Goal: Task Accomplishment & Management: Manage account settings

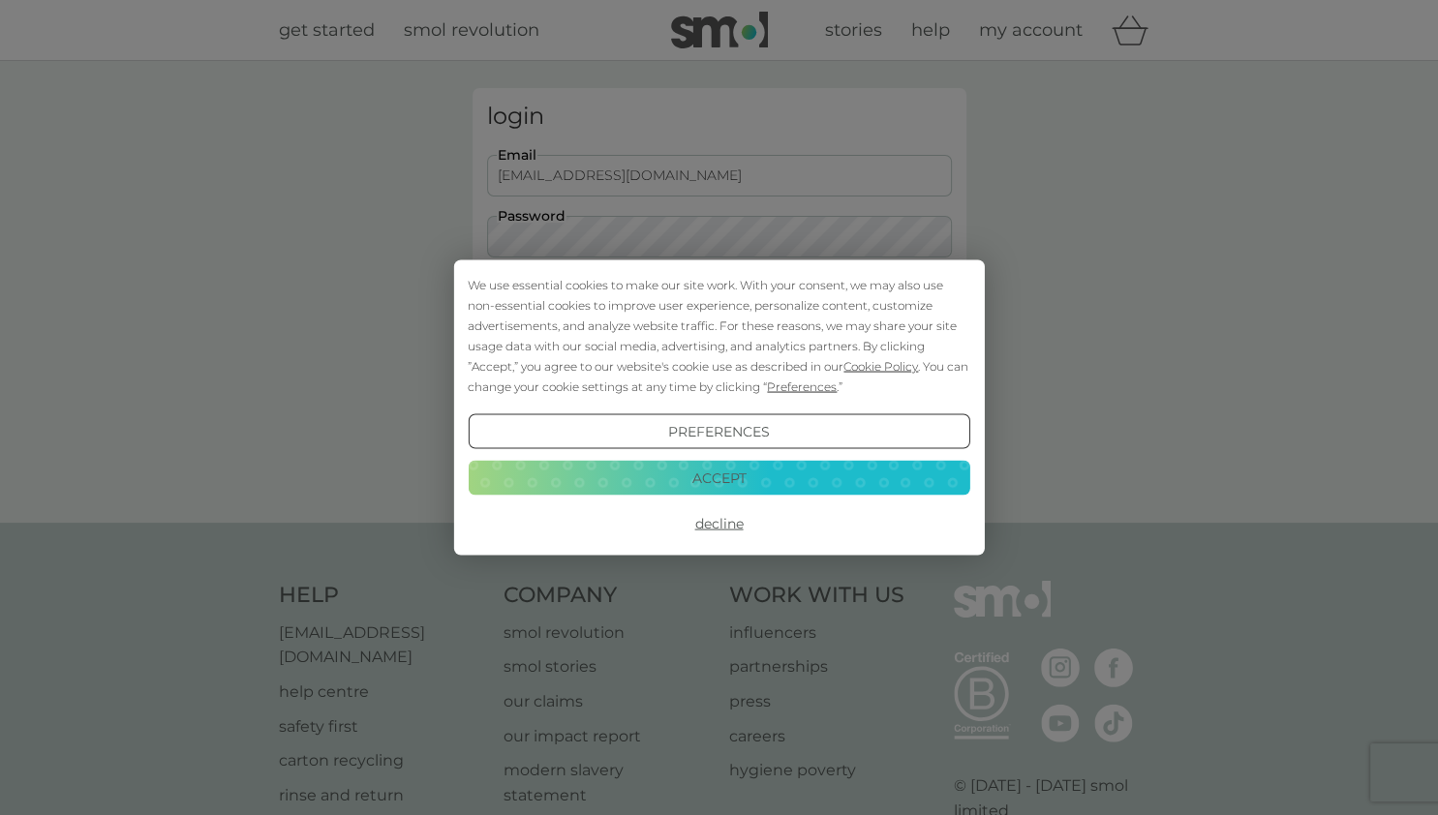
click at [733, 473] on button "Accept" at bounding box center [718, 477] width 501 height 35
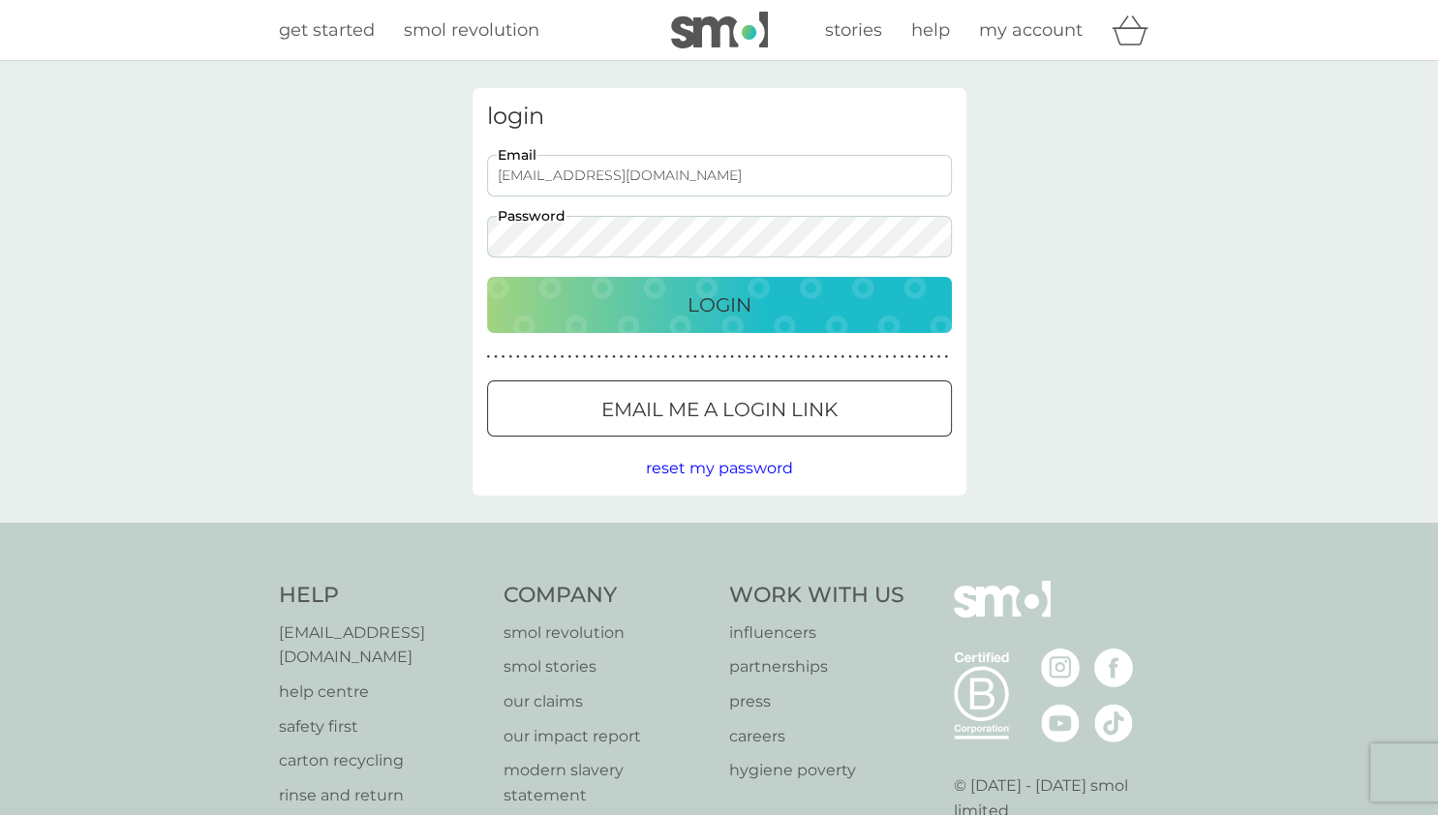
click at [723, 308] on p "Login" at bounding box center [719, 304] width 64 height 31
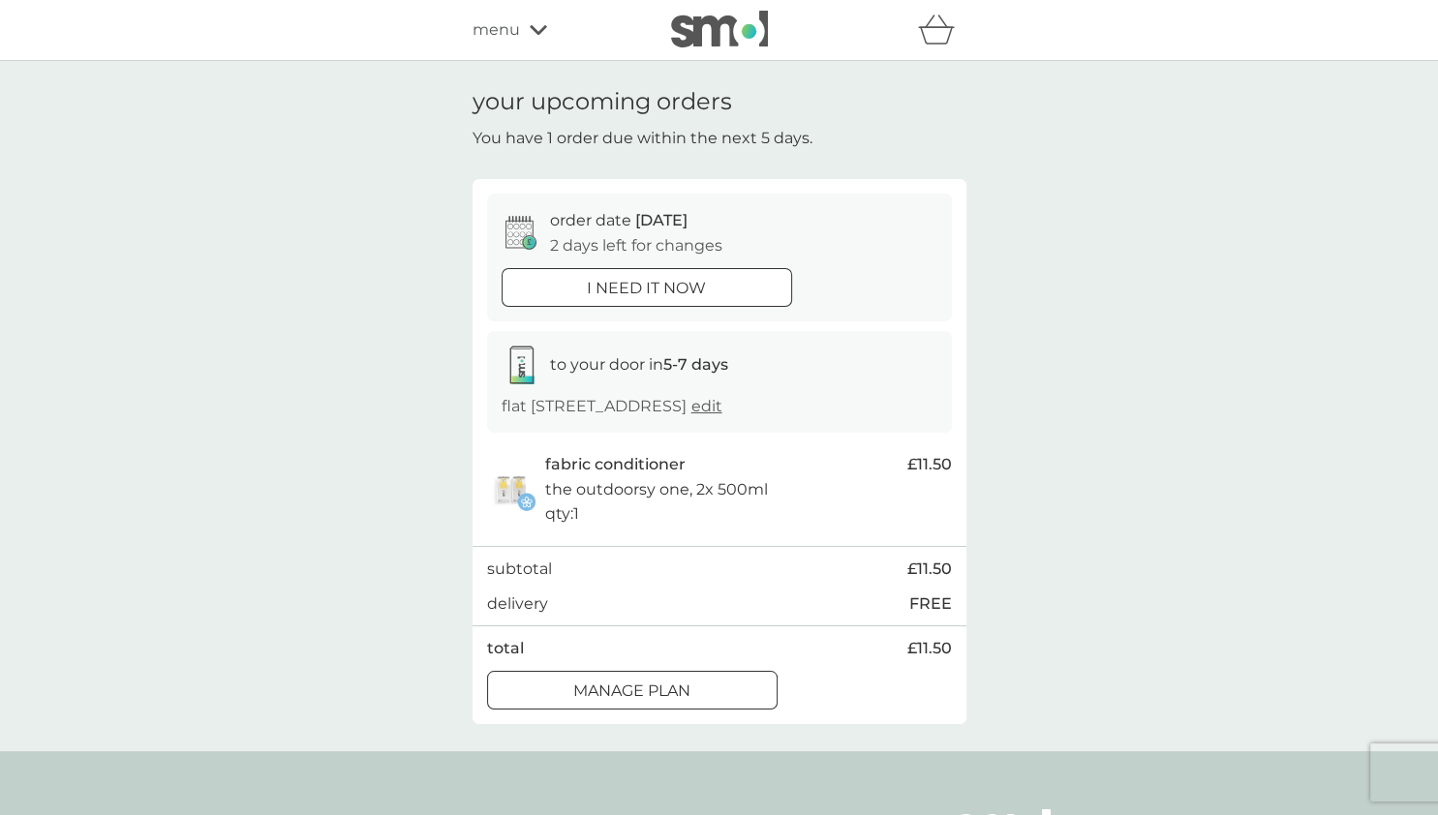
click at [532, 38] on div "menu" at bounding box center [554, 29] width 165 height 25
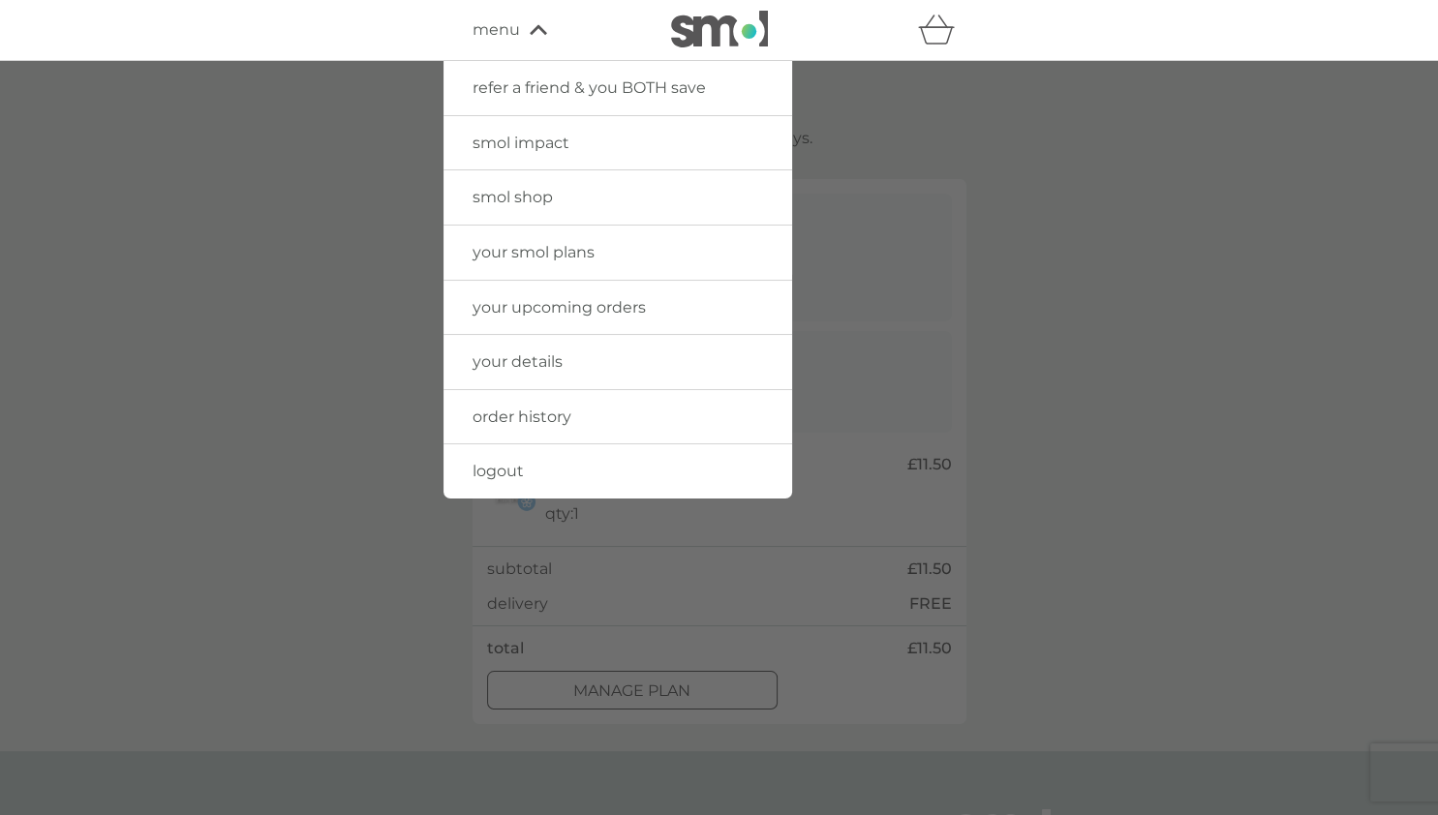
click at [518, 356] on span "your details" at bounding box center [517, 361] width 90 height 18
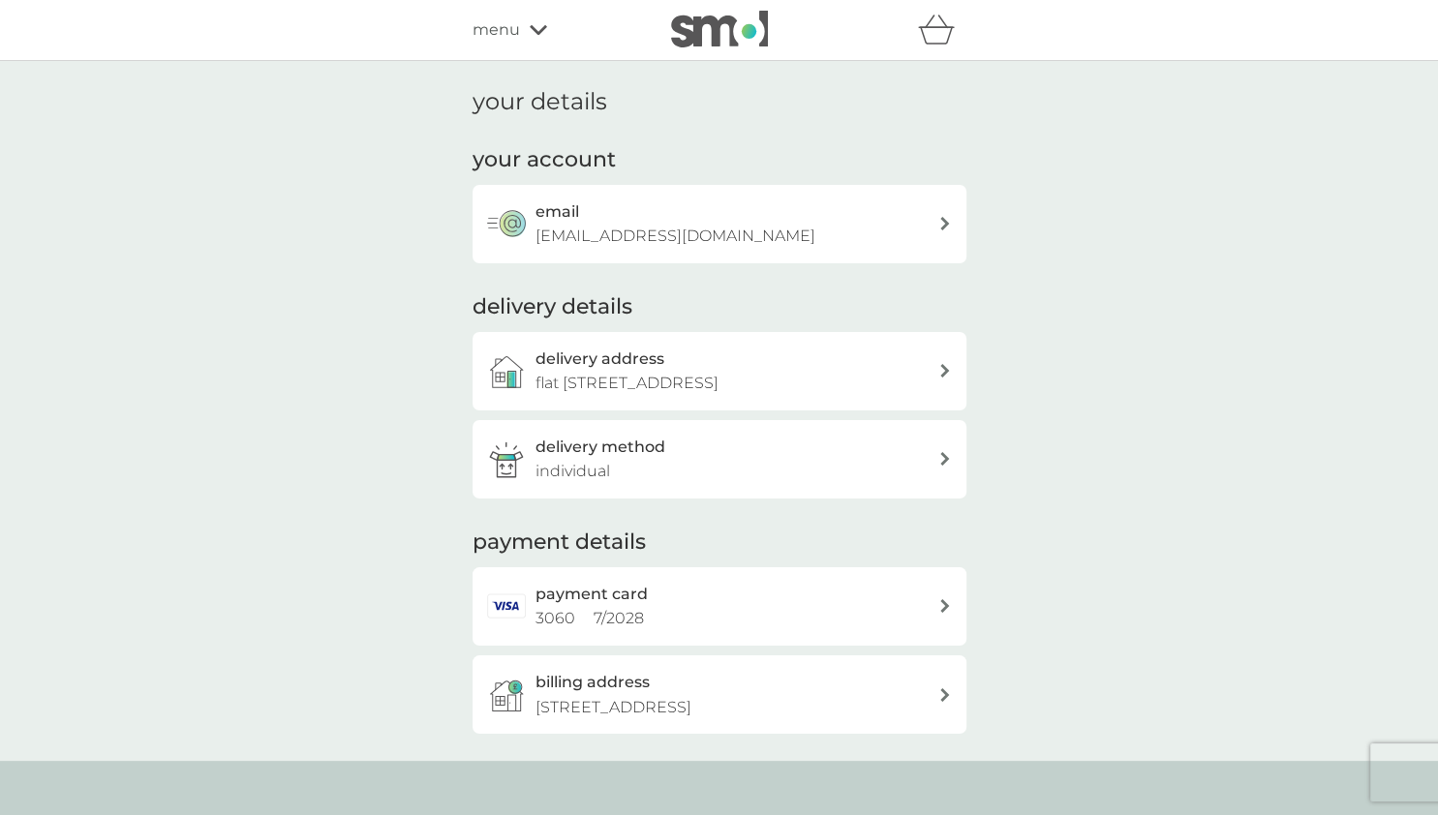
click at [937, 370] on div "delivery address flat [STREET_ADDRESS]" at bounding box center [736, 371] width 403 height 49
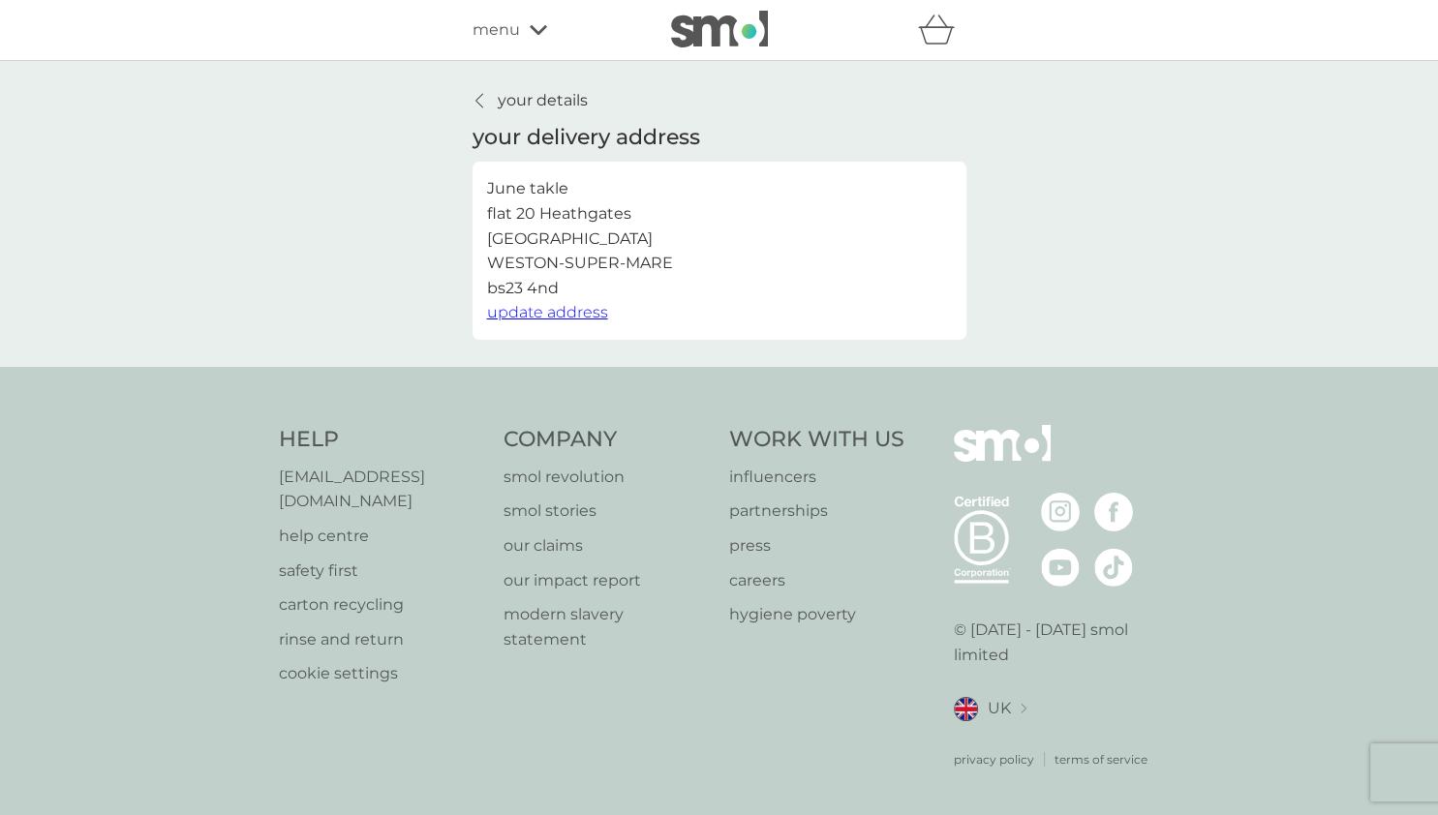
click at [578, 315] on span "update address" at bounding box center [547, 312] width 121 height 18
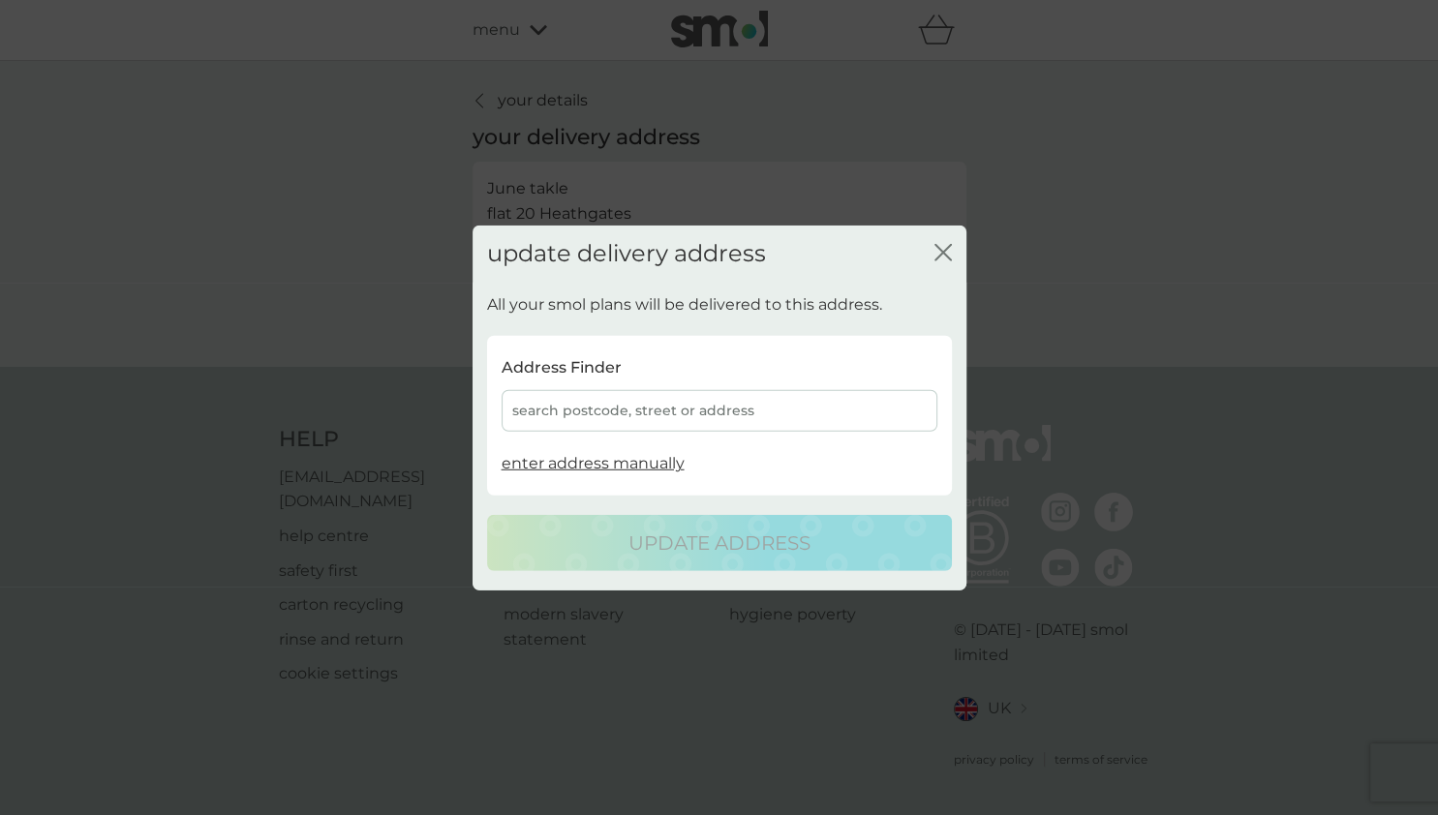
click at [529, 409] on div "search postcode, street or address" at bounding box center [719, 411] width 436 height 42
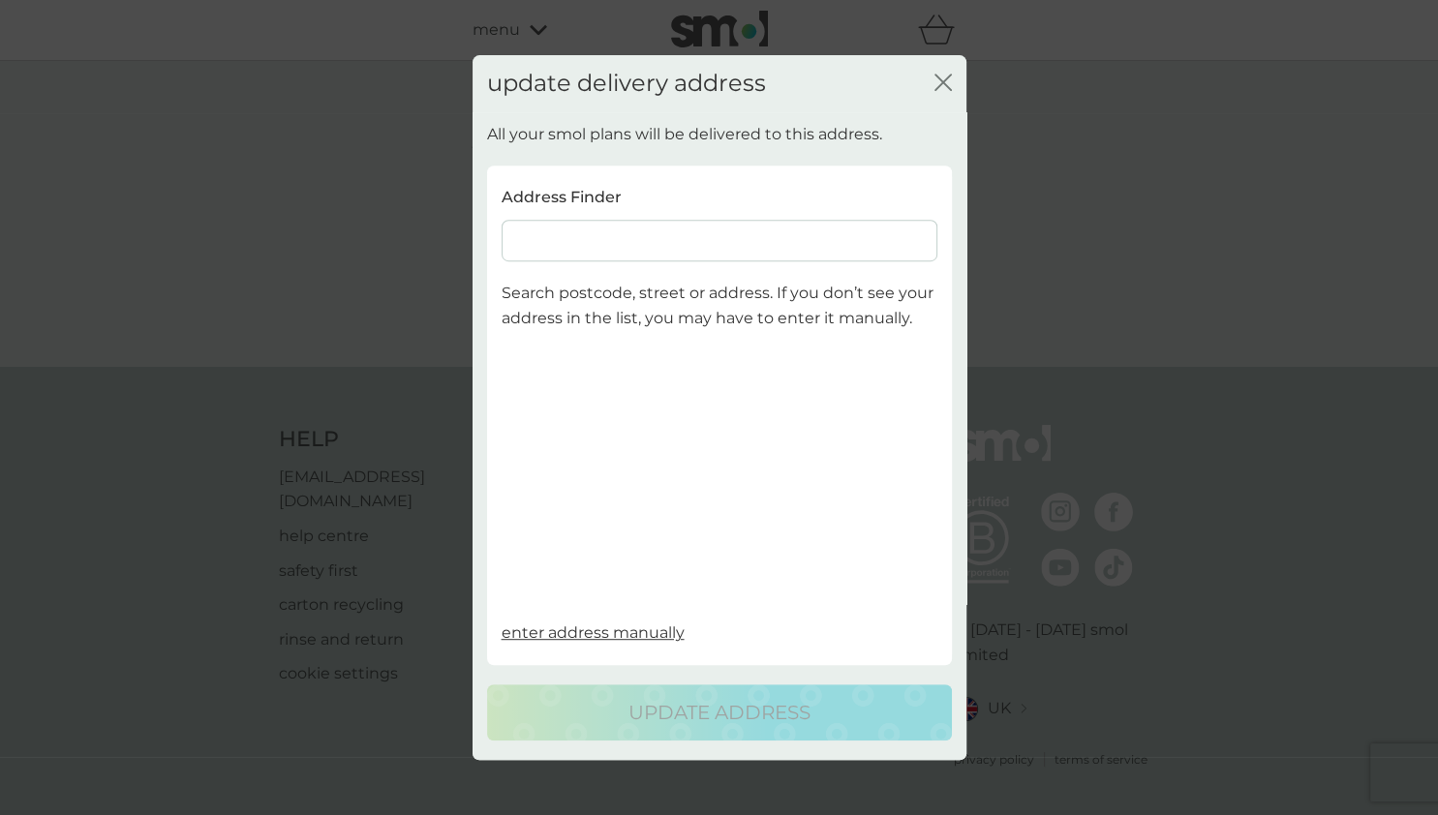
click at [540, 238] on input at bounding box center [719, 241] width 436 height 42
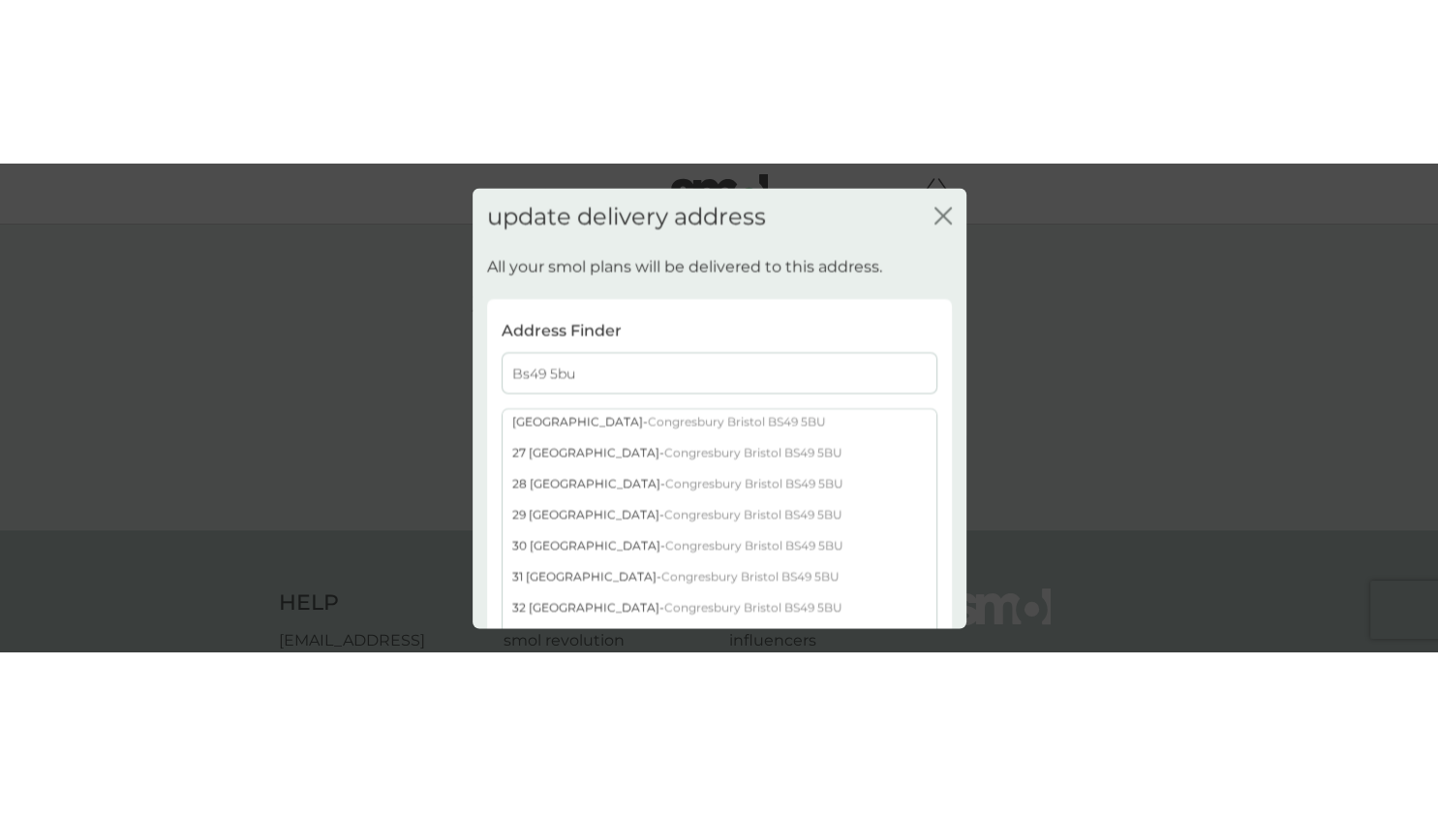
scroll to position [740, 0]
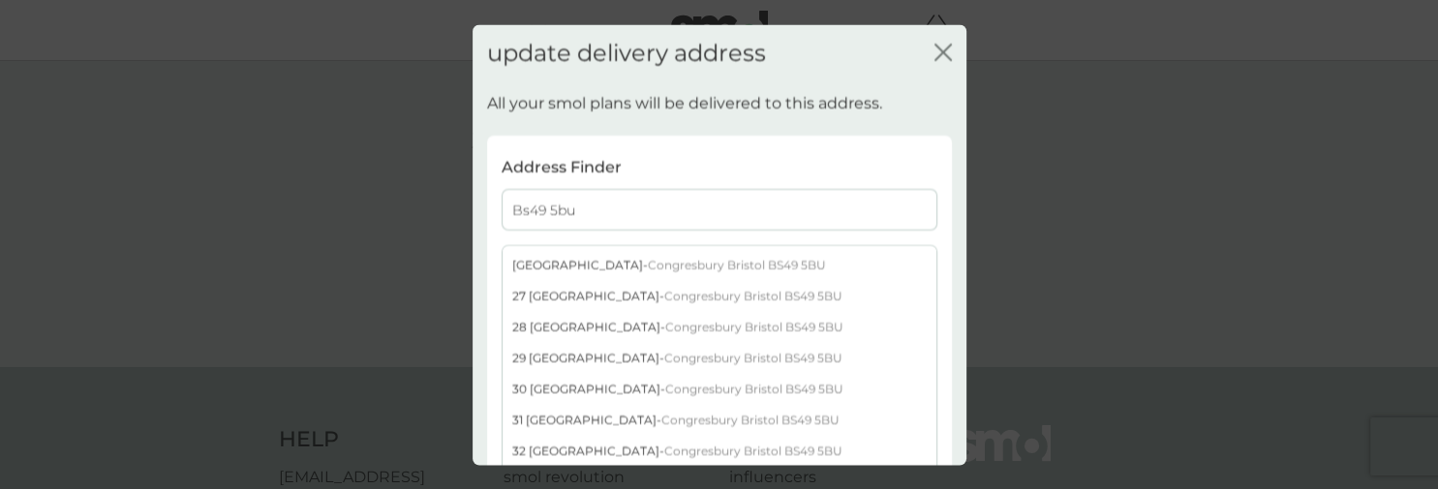
type input "Bs49 5bu"
click at [703, 328] on span "Congresbury Bristol BS49 5BU" at bounding box center [754, 326] width 178 height 15
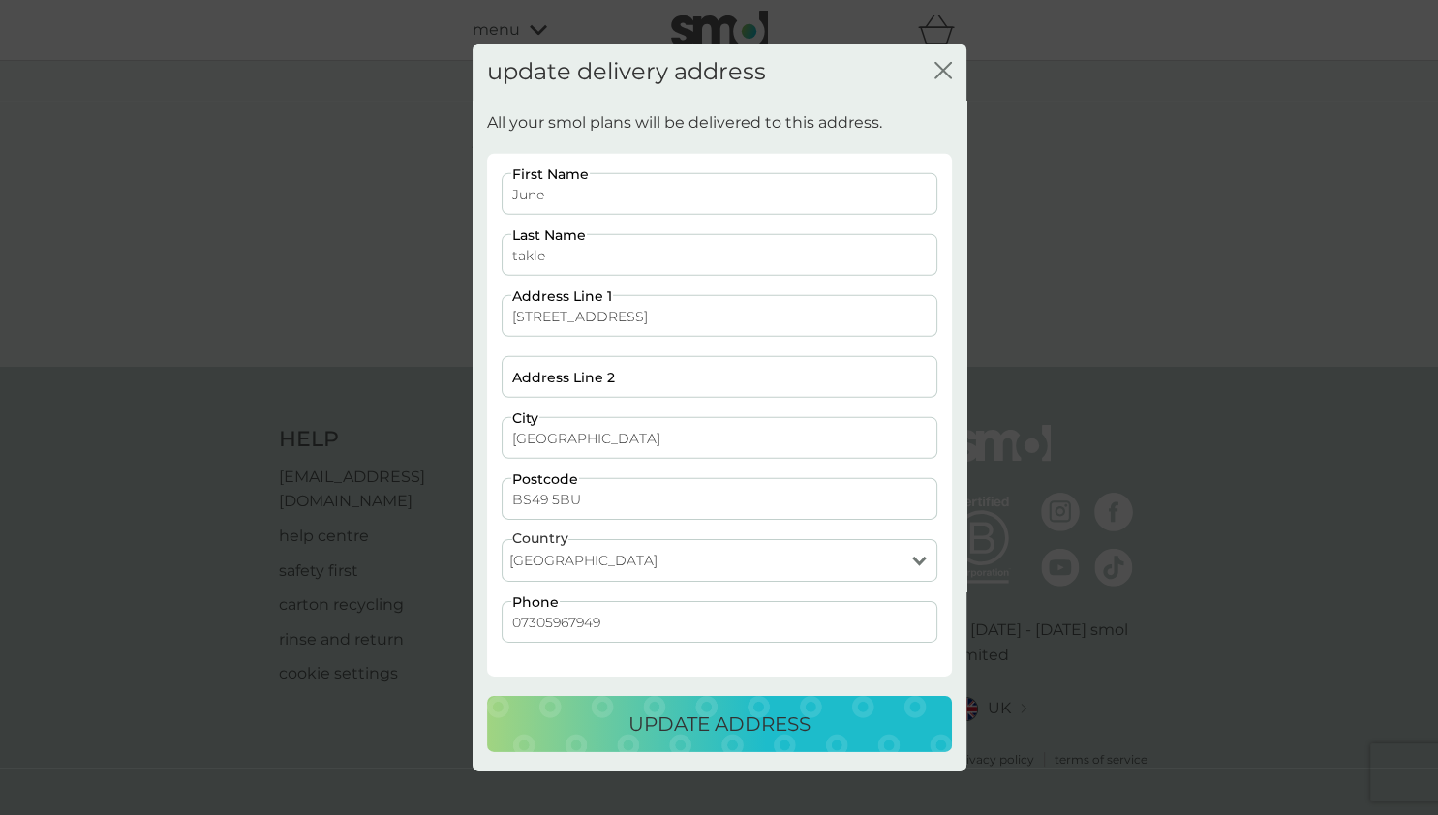
click at [727, 721] on p "update address" at bounding box center [719, 724] width 182 height 31
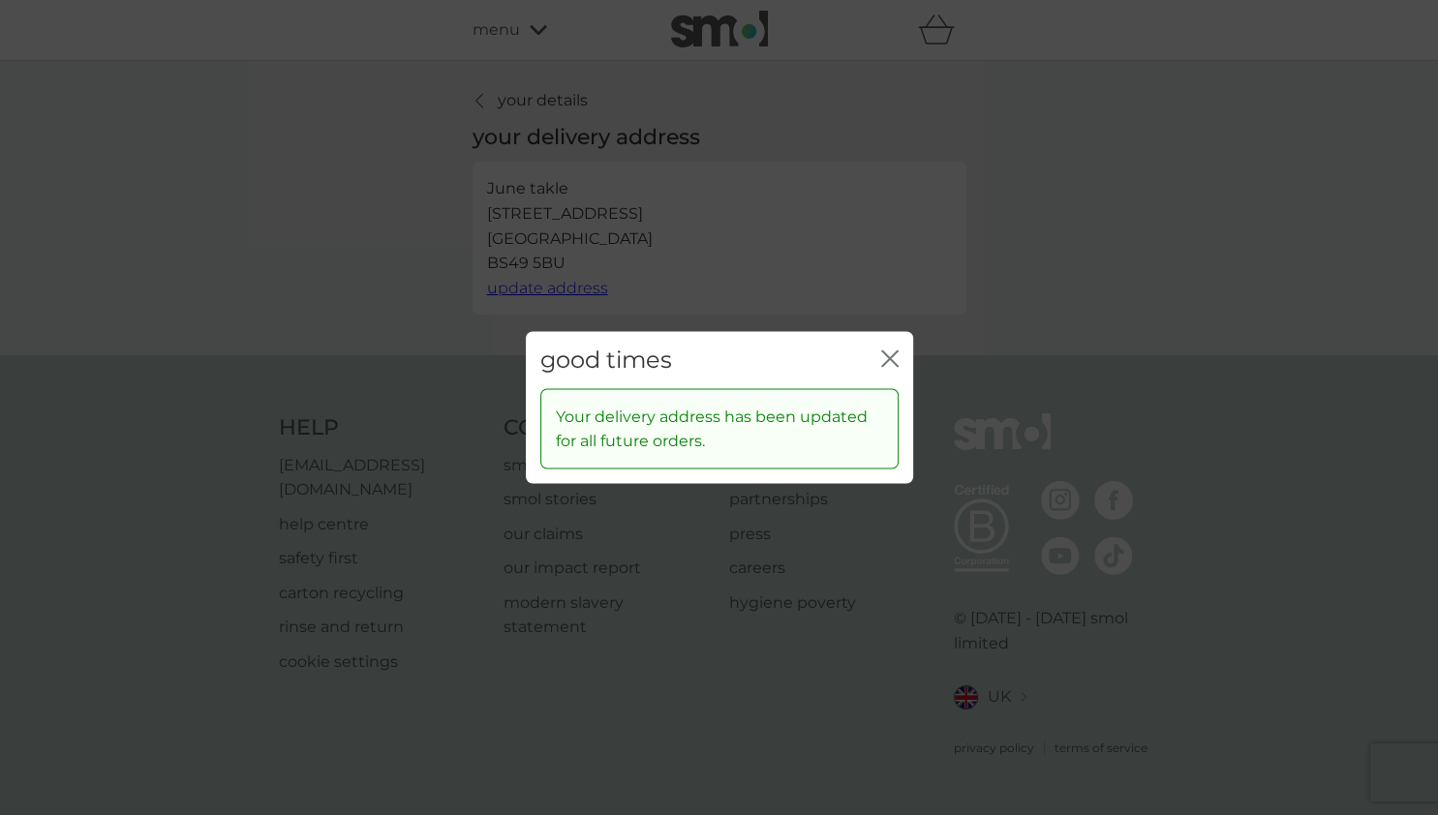
click at [889, 349] on div "close" at bounding box center [889, 361] width 17 height 28
click at [898, 358] on div "good times close" at bounding box center [719, 360] width 387 height 57
click at [890, 356] on icon "close" at bounding box center [889, 358] width 17 height 17
